Goal: Navigation & Orientation: Find specific page/section

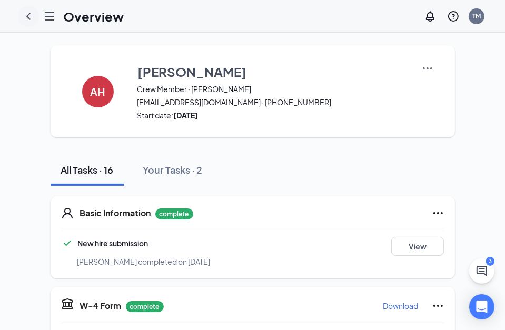
click at [24, 13] on icon "ChevronLeft" at bounding box center [28, 16] width 13 height 13
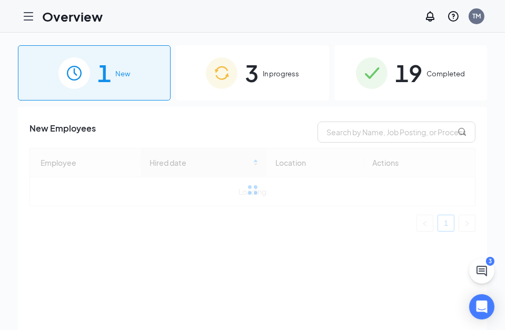
click at [29, 15] on icon "Hamburger" at bounding box center [28, 16] width 13 height 13
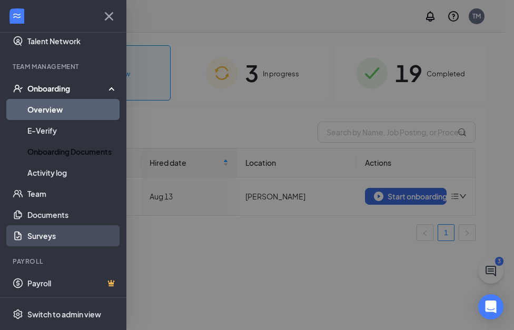
scroll to position [187, 0]
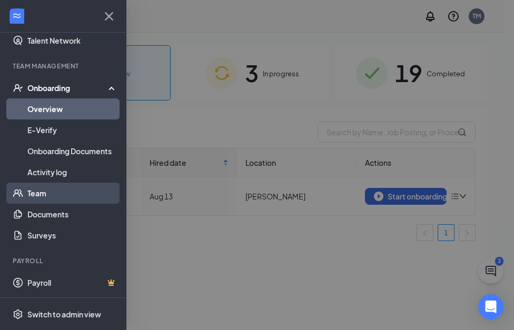
click at [63, 195] on link "Team" at bounding box center [72, 193] width 90 height 21
